Goal: Go to known website: Go to known website

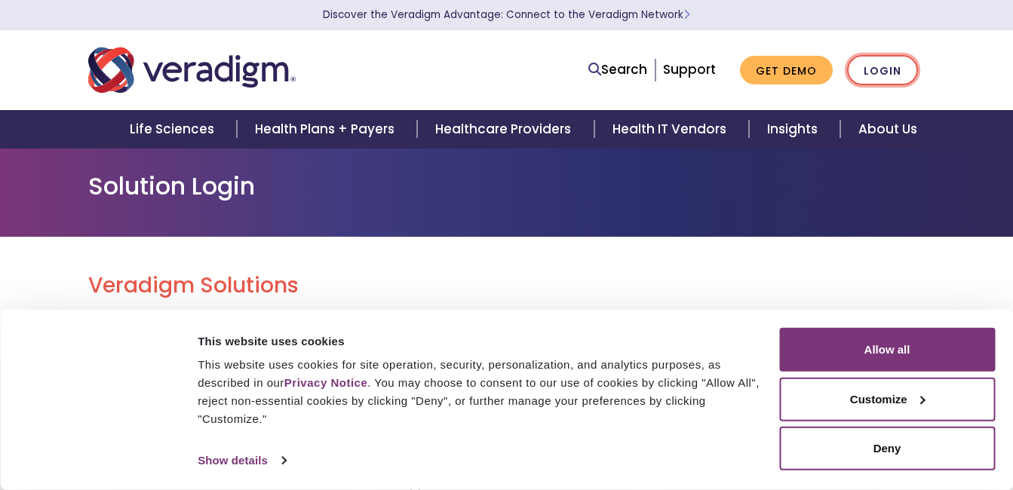
click at [864, 69] on link "Login" at bounding box center [882, 70] width 71 height 31
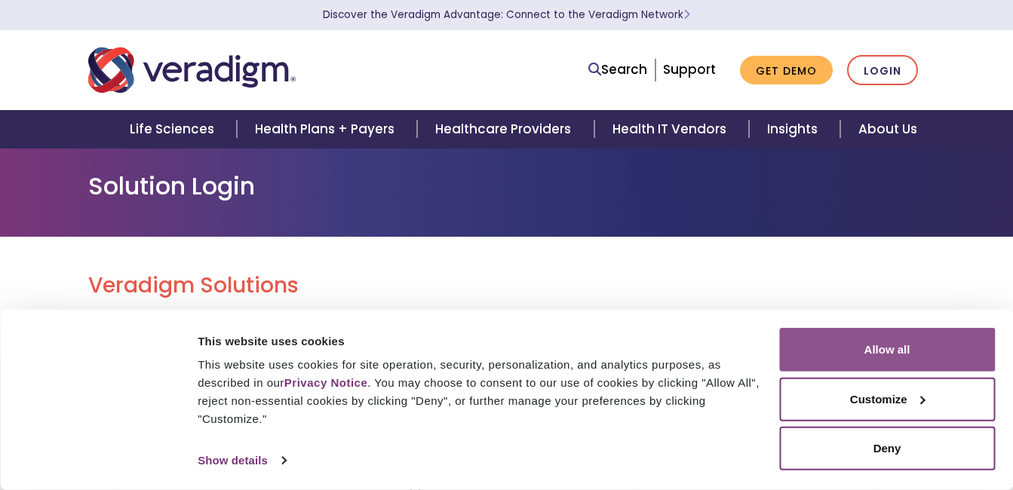
click at [897, 351] on button "Allow all" at bounding box center [887, 350] width 216 height 44
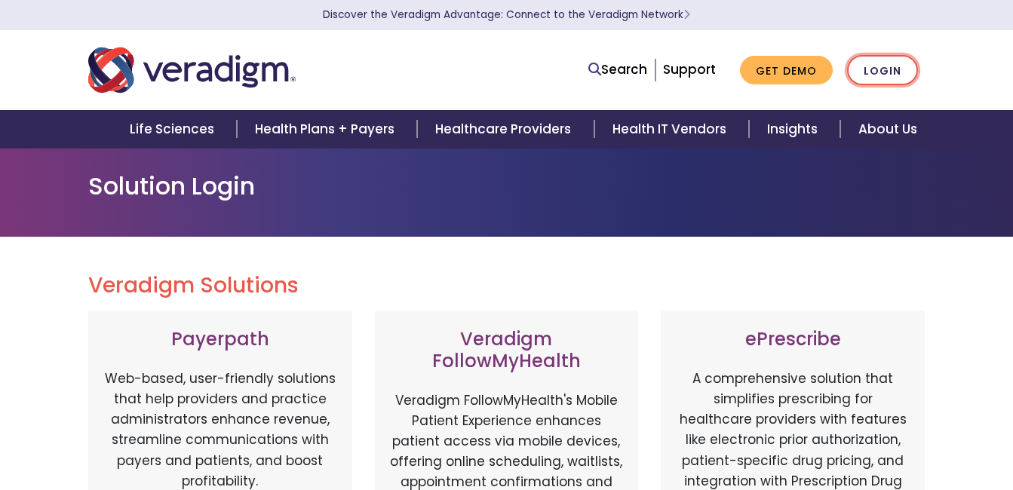
click at [884, 67] on link "Login" at bounding box center [882, 70] width 71 height 31
click at [889, 71] on link "Login" at bounding box center [882, 70] width 71 height 31
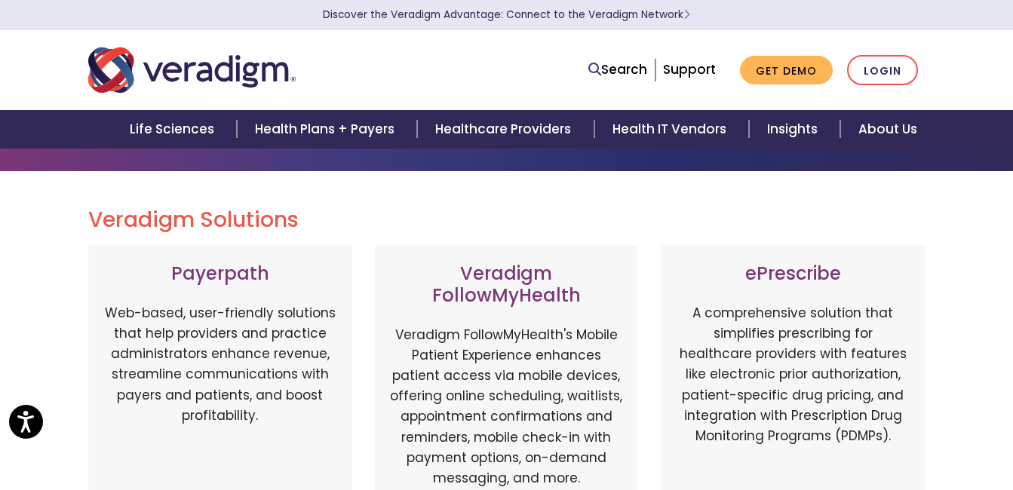
scroll to position [151, 0]
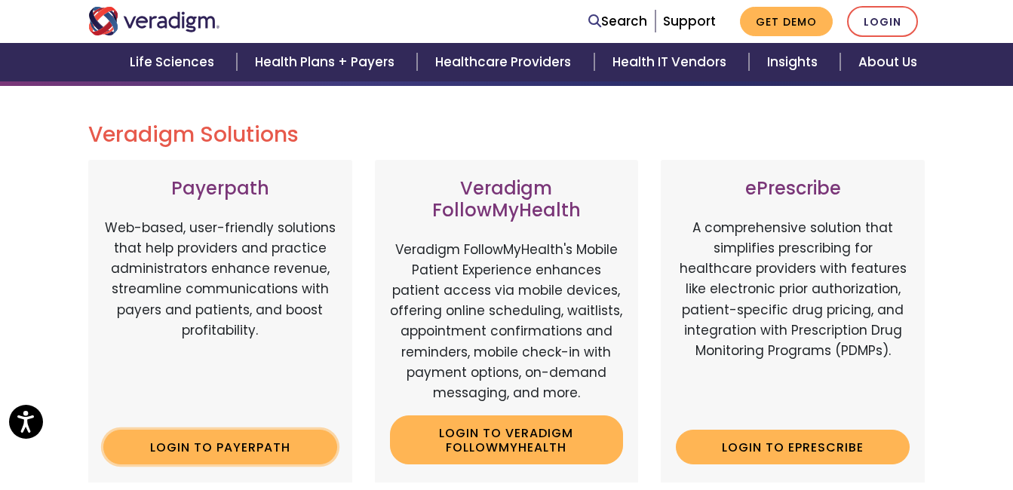
click at [193, 436] on link "Login to Payerpath" at bounding box center [220, 447] width 234 height 35
